Goal: Task Accomplishment & Management: Use online tool/utility

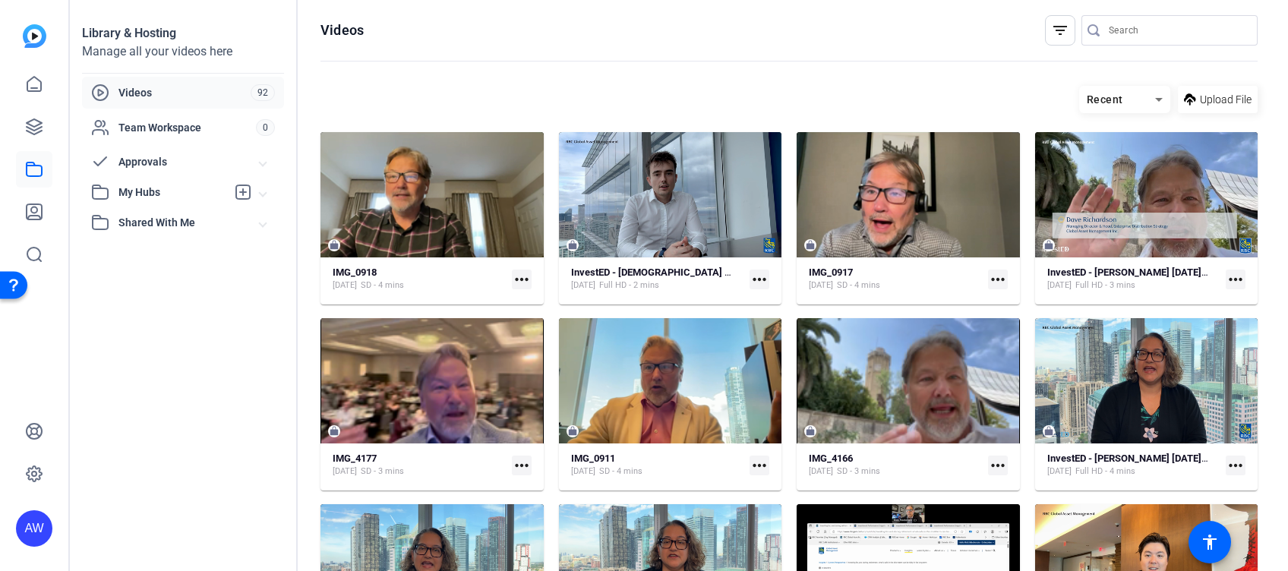
click at [516, 272] on mat-icon "more_horiz" at bounding box center [522, 280] width 20 height 20
click at [539, 295] on span "Download" at bounding box center [554, 301] width 67 height 18
click at [36, 126] on icon at bounding box center [34, 127] width 18 height 18
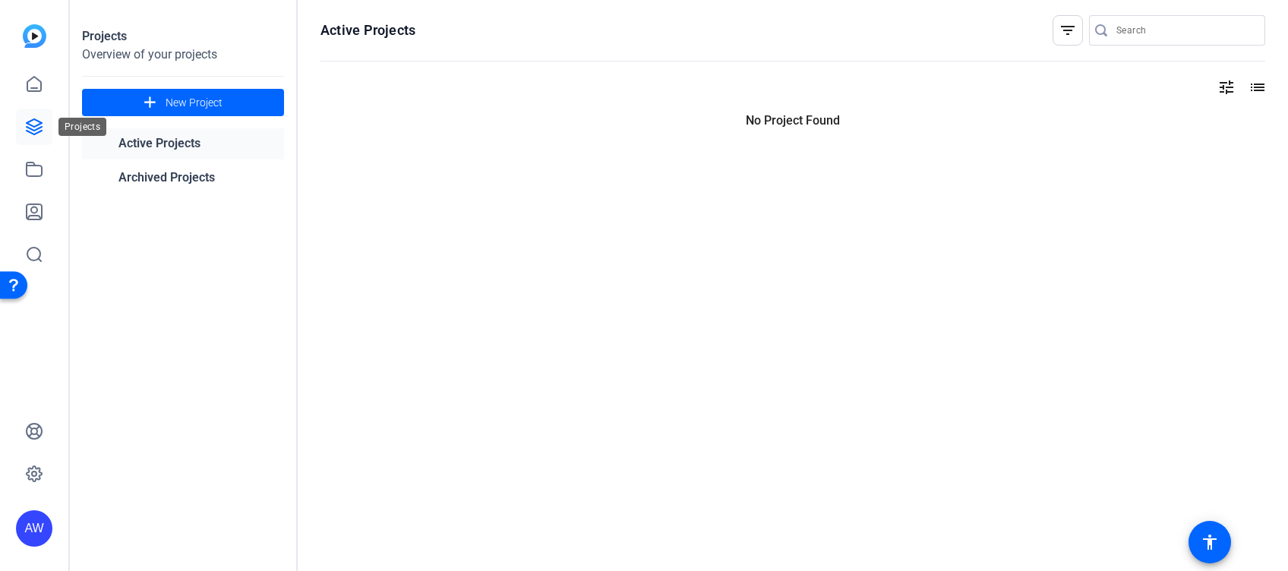
click at [33, 128] on icon at bounding box center [34, 127] width 18 height 18
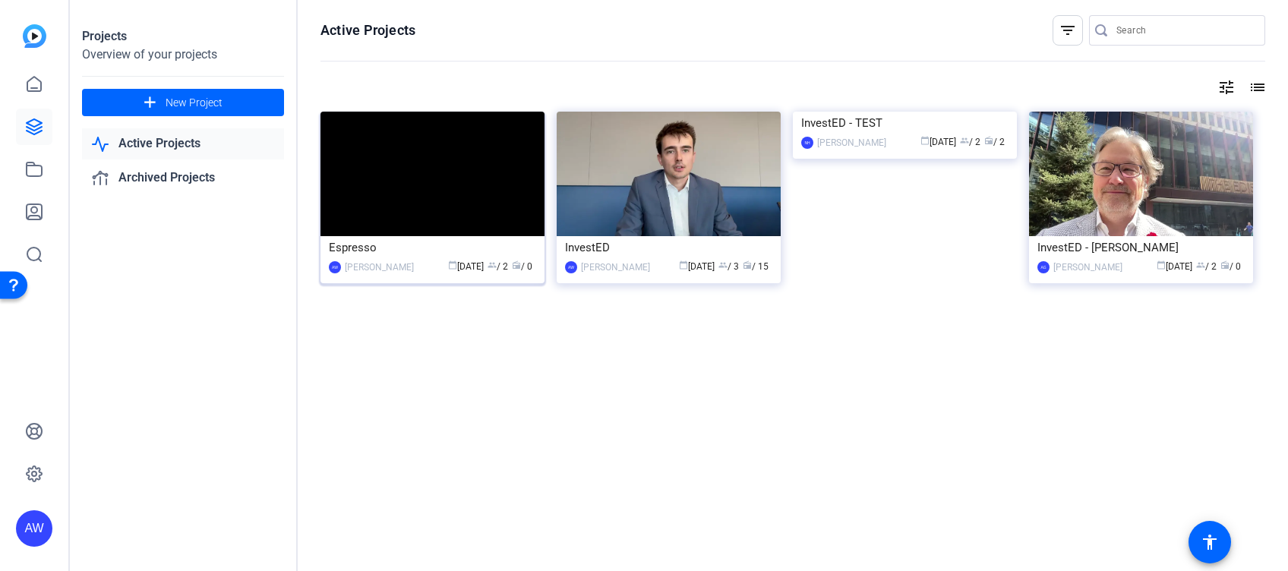
click at [443, 273] on div "calendar_today [DATE] group / 2 radio / 0" at bounding box center [478, 267] width 115 height 16
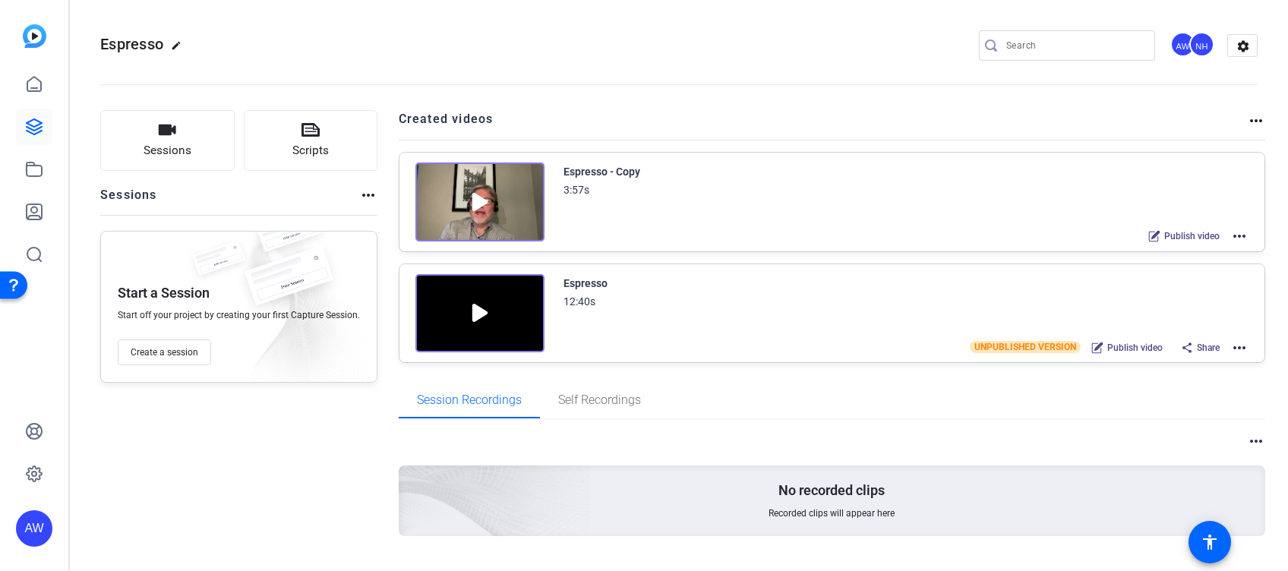
click at [1230, 234] on mat-icon "more_horiz" at bounding box center [1239, 236] width 18 height 18
click at [1166, 253] on span "Edit in Creator" at bounding box center [1174, 254] width 106 height 18
